Goal: Transaction & Acquisition: Book appointment/travel/reservation

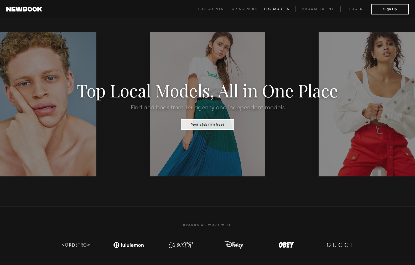
click at [278, 8] on span "For Models" at bounding box center [276, 9] width 25 height 3
click at [307, 9] on link "Browse Talent" at bounding box center [318, 9] width 45 height 6
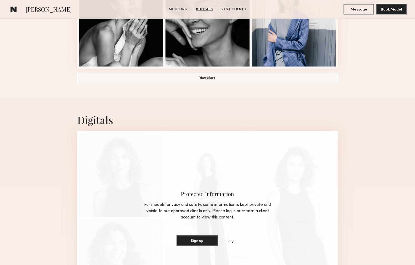
scroll to position [397, 0]
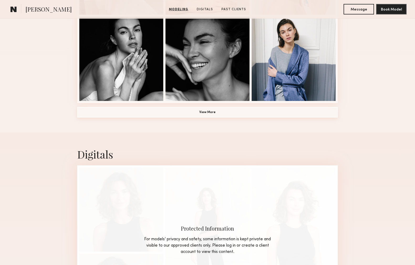
click at [209, 115] on button "View More" at bounding box center [207, 112] width 261 height 11
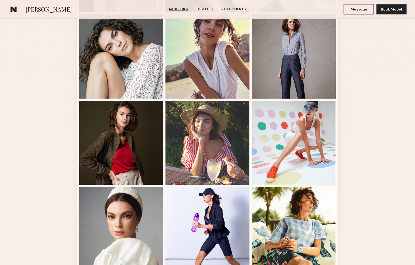
scroll to position [656, 0]
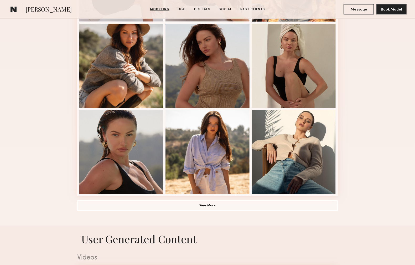
scroll to position [375, 0]
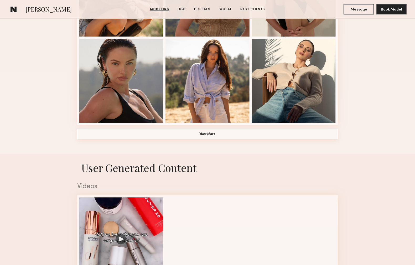
click at [209, 139] on button "View More" at bounding box center [207, 134] width 261 height 11
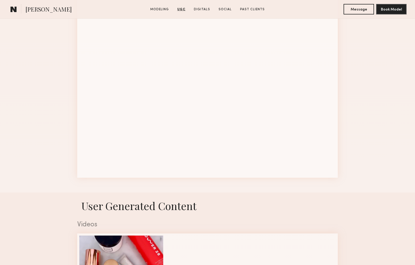
scroll to position [620, 0]
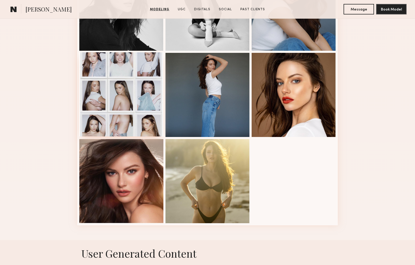
click at [107, 64] on div at bounding box center [121, 94] width 84 height 84
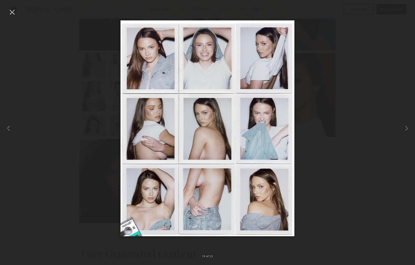
click at [12, 11] on div at bounding box center [12, 12] width 8 height 8
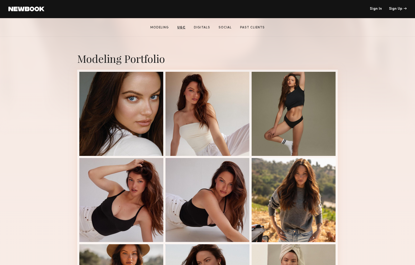
scroll to position [0, 0]
